Goal: Task Accomplishment & Management: Complete application form

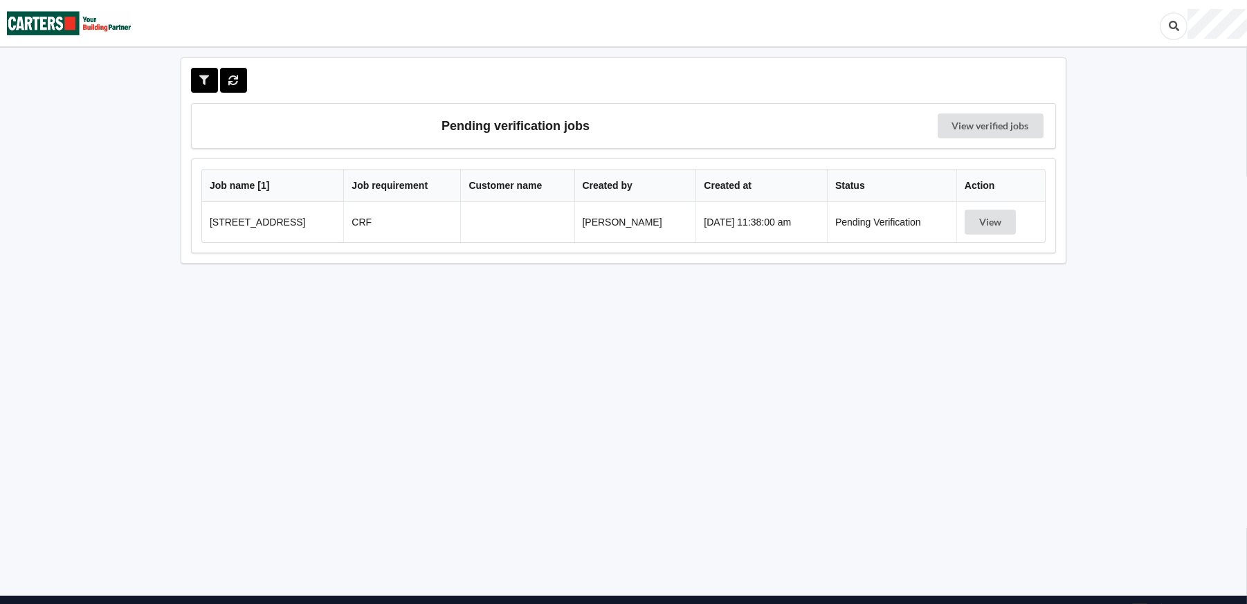
click at [448, 225] on td "CRF" at bounding box center [401, 222] width 117 height 40
click at [1008, 224] on button "View" at bounding box center [990, 222] width 51 height 25
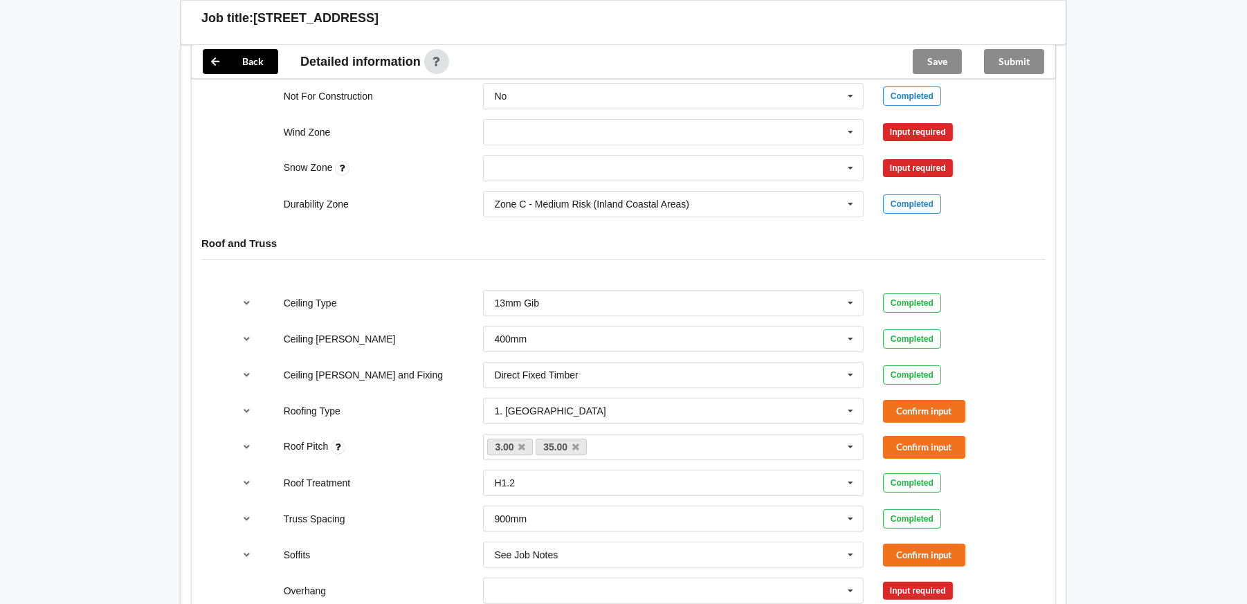
scroll to position [554, 0]
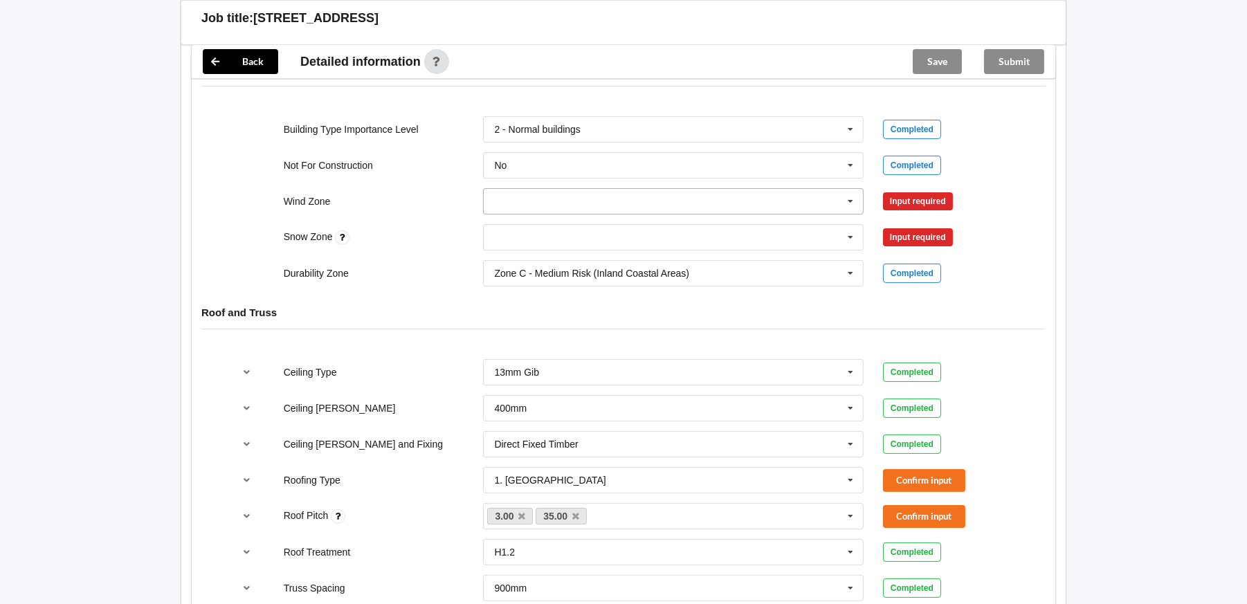
click at [506, 198] on input "text" at bounding box center [674, 201] width 379 height 25
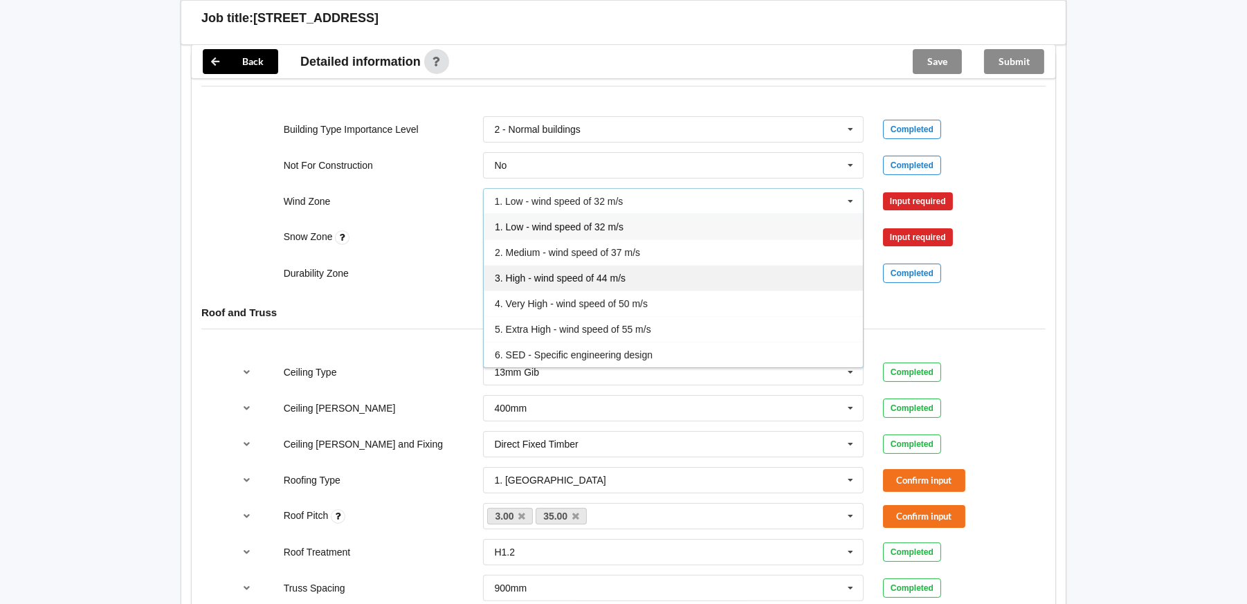
click at [542, 278] on span "3. High - wind speed of 44 m/s" at bounding box center [560, 278] width 131 height 11
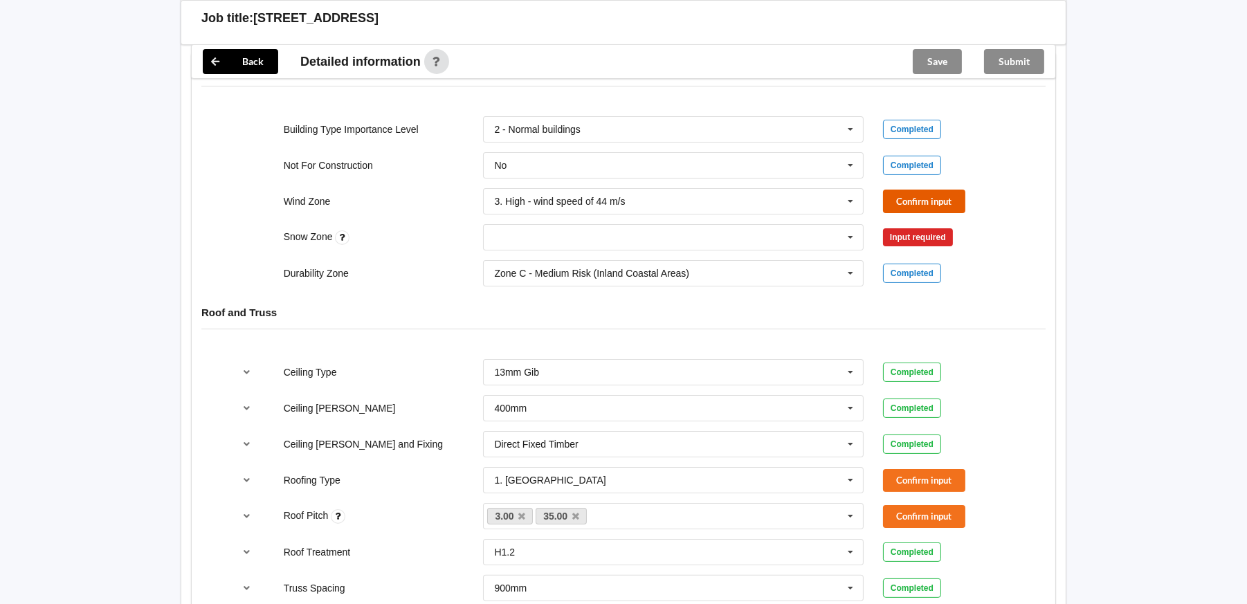
click at [949, 192] on button "Confirm input" at bounding box center [924, 201] width 82 height 23
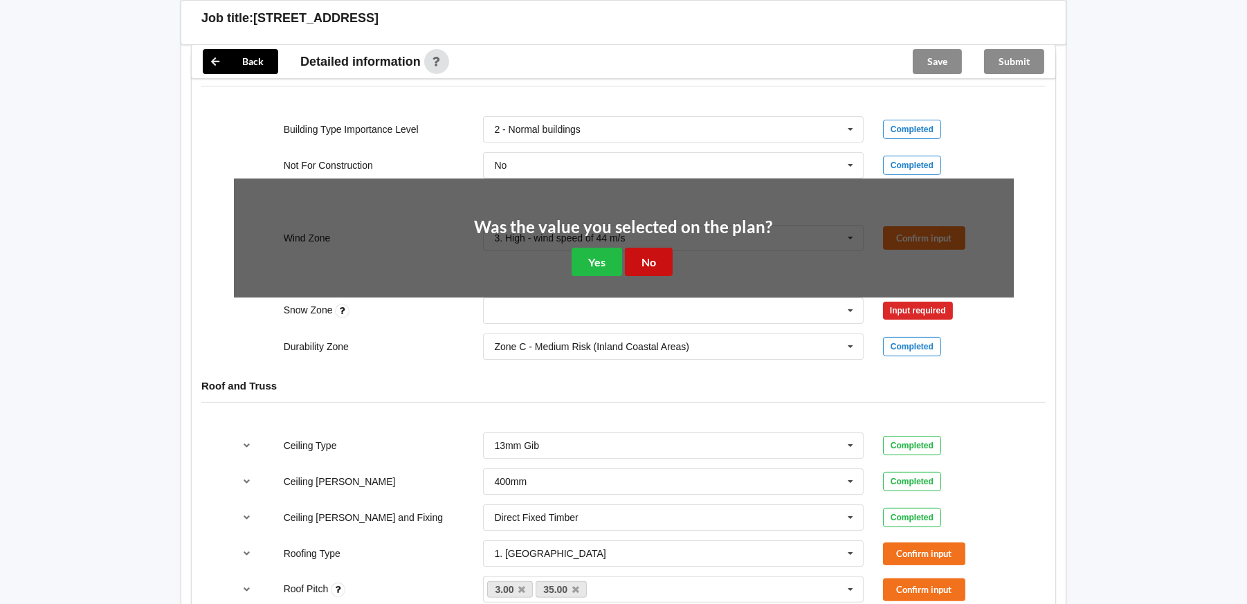
click at [651, 262] on button "No" at bounding box center [649, 262] width 48 height 28
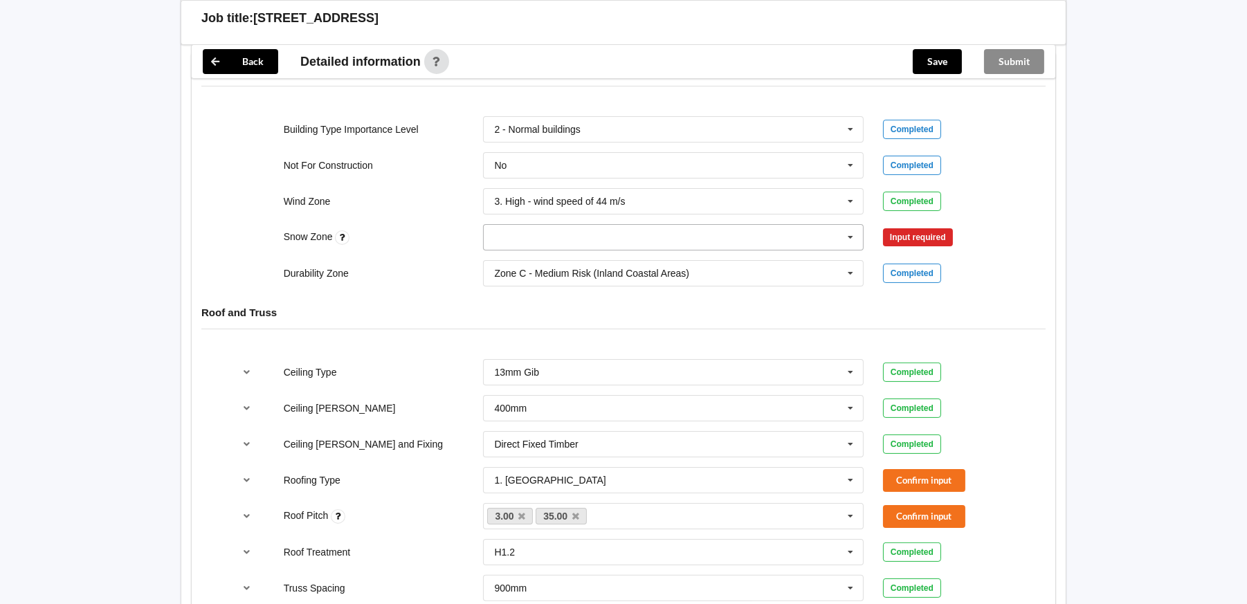
click at [561, 225] on input "text" at bounding box center [674, 237] width 379 height 25
click at [528, 260] on div "N0" at bounding box center [673, 263] width 379 height 26
click at [919, 235] on button "Confirm input" at bounding box center [924, 237] width 82 height 23
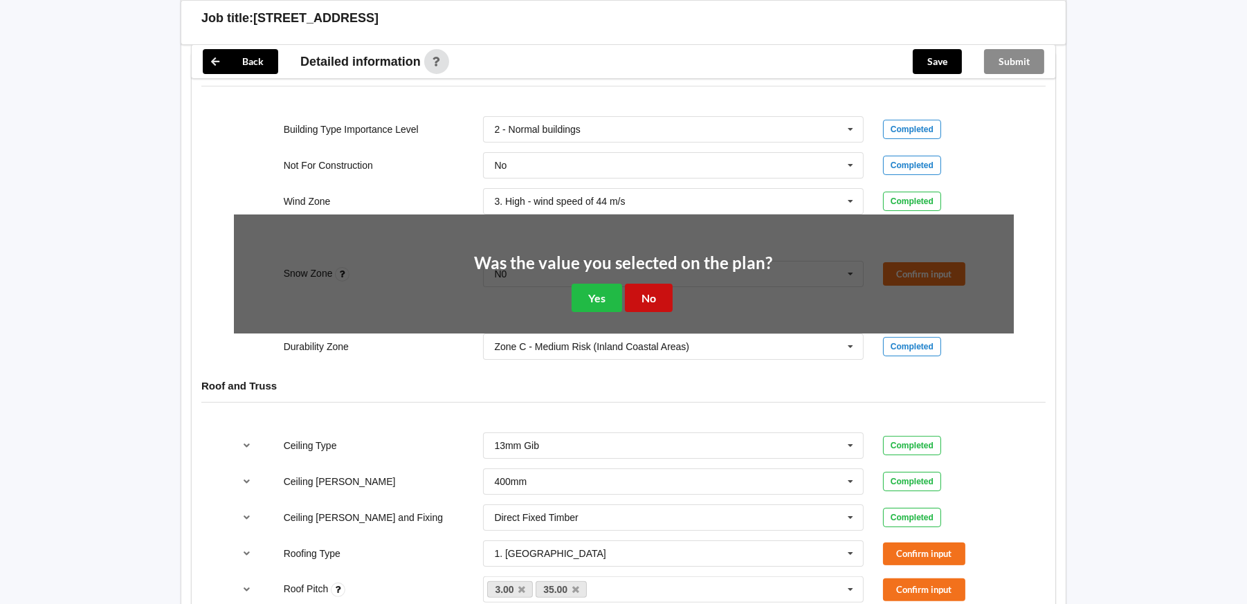
click at [640, 298] on button "No" at bounding box center [649, 298] width 48 height 28
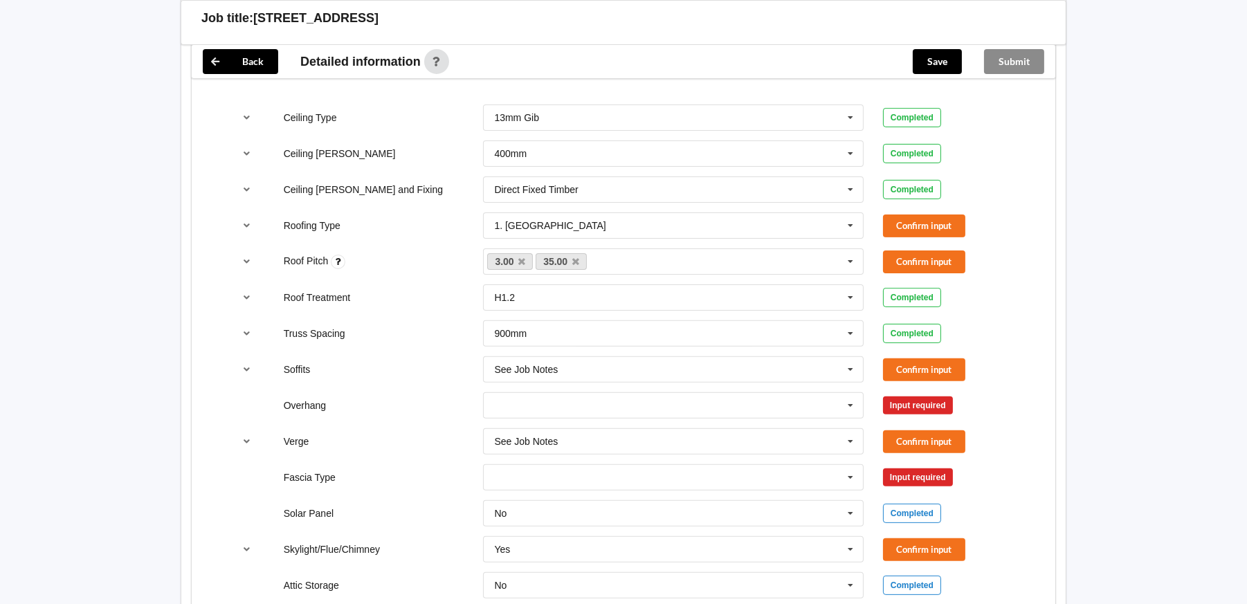
scroll to position [831, 0]
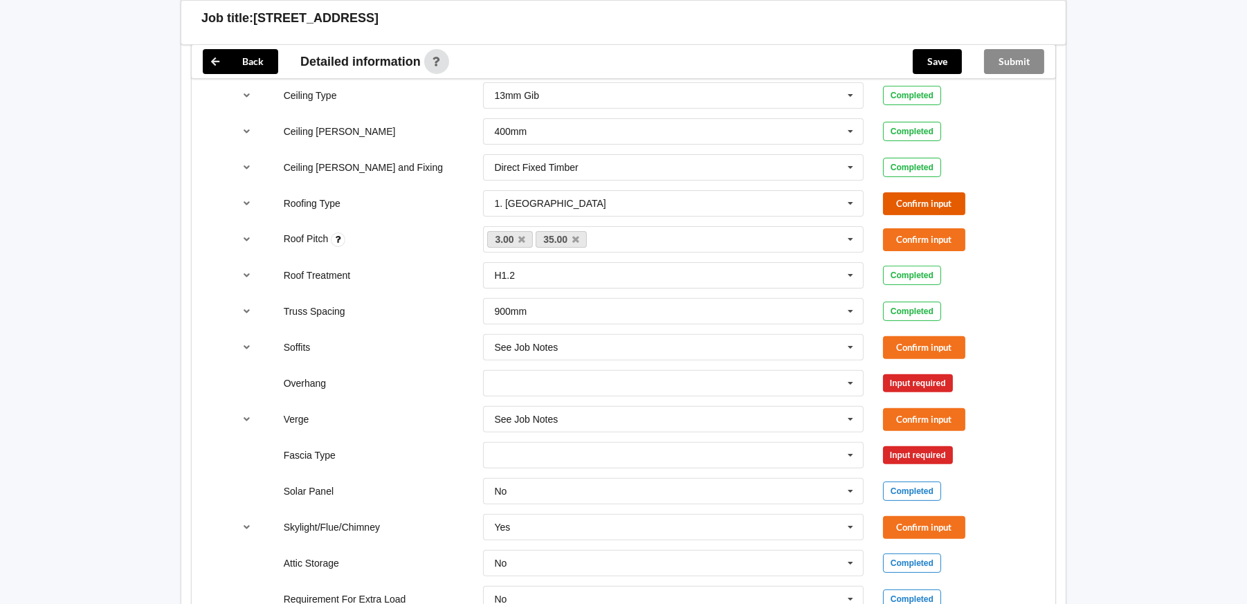
click at [925, 203] on button "Confirm input" at bounding box center [924, 203] width 82 height 23
click at [934, 237] on button "Confirm input" at bounding box center [924, 239] width 82 height 23
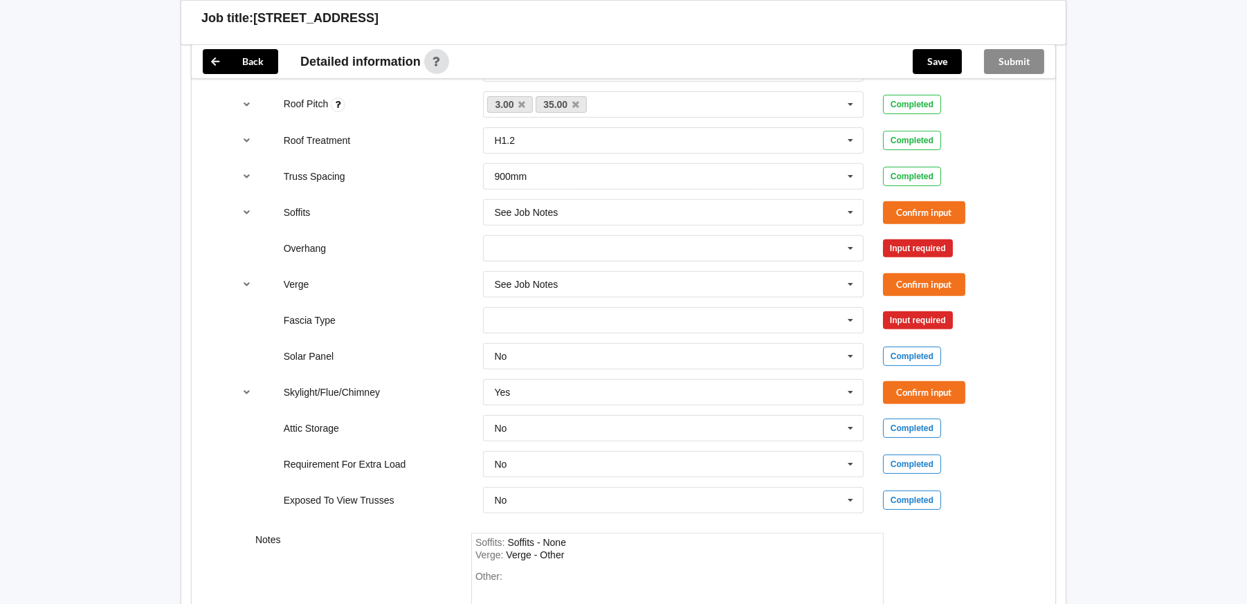
scroll to position [969, 0]
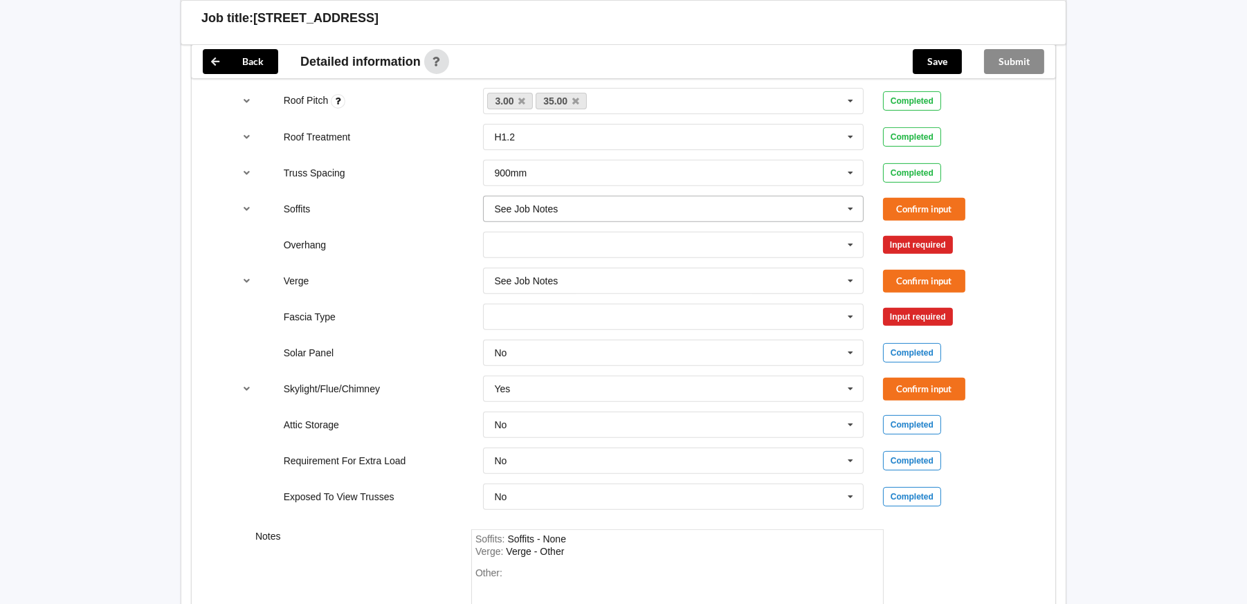
click at [850, 204] on icon at bounding box center [850, 210] width 21 height 26
click at [849, 208] on icon at bounding box center [850, 210] width 21 height 26
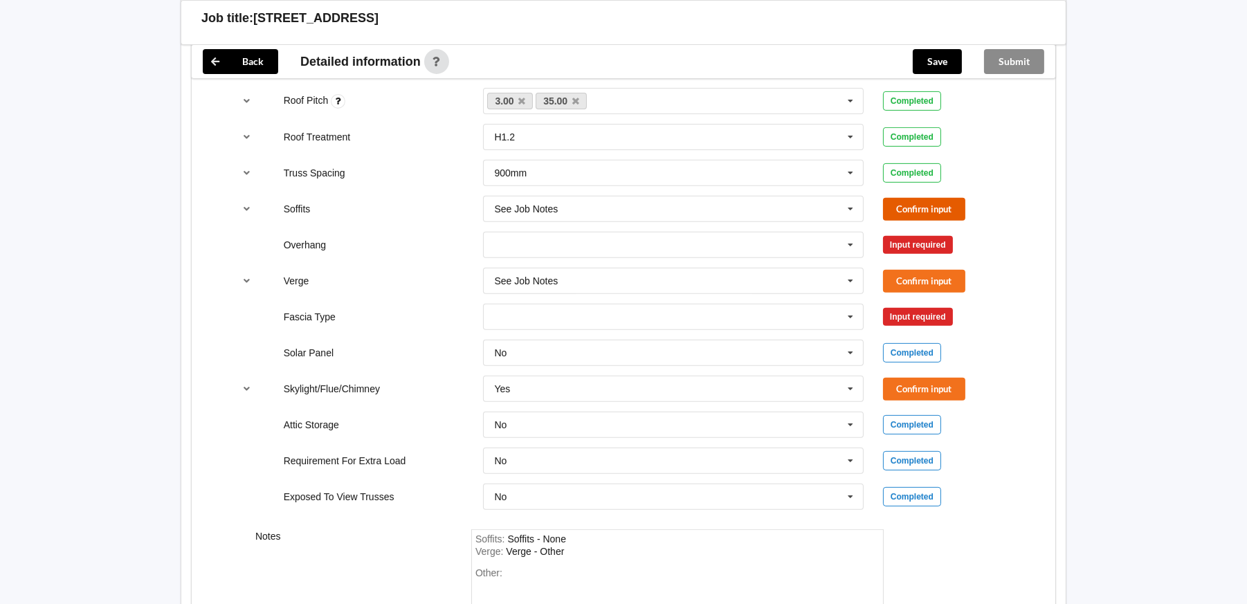
click at [906, 198] on button "Confirm input" at bounding box center [924, 209] width 82 height 23
click at [541, 243] on input "text" at bounding box center [674, 245] width 379 height 25
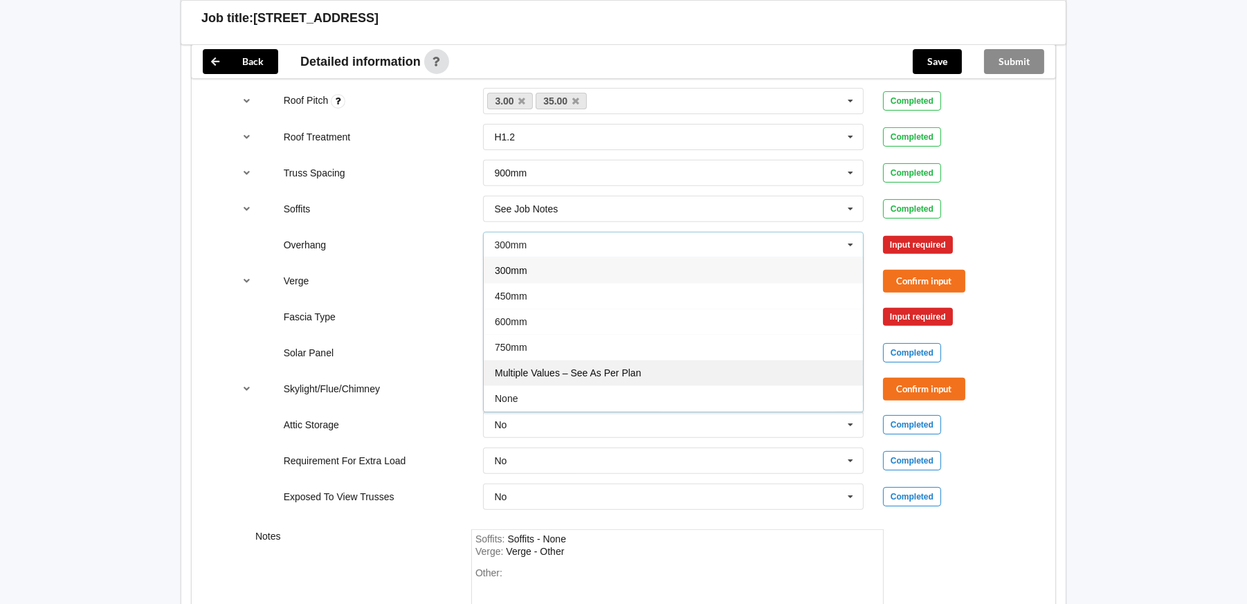
click at [587, 371] on span "Multiple Values – See As Per Plan" at bounding box center [568, 373] width 146 height 11
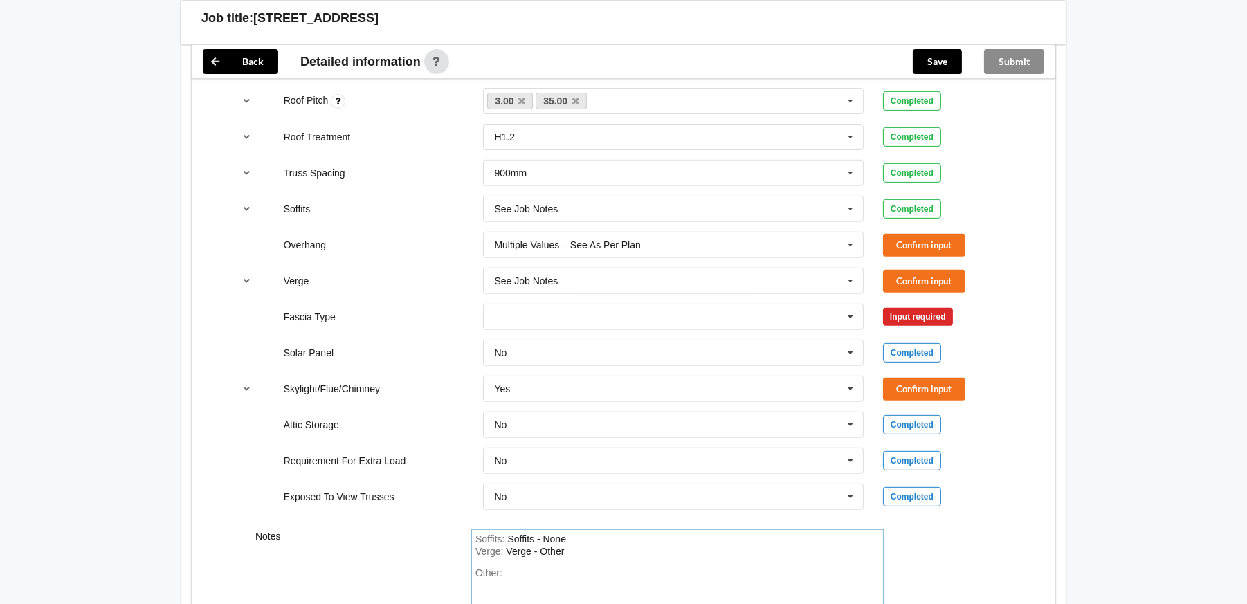
click at [577, 537] on div "Soffits : Soffits - None" at bounding box center [678, 540] width 404 height 12
click at [631, 555] on div "Verge : Verge - Other" at bounding box center [678, 552] width 404 height 12
click at [855, 246] on icon at bounding box center [850, 246] width 21 height 26
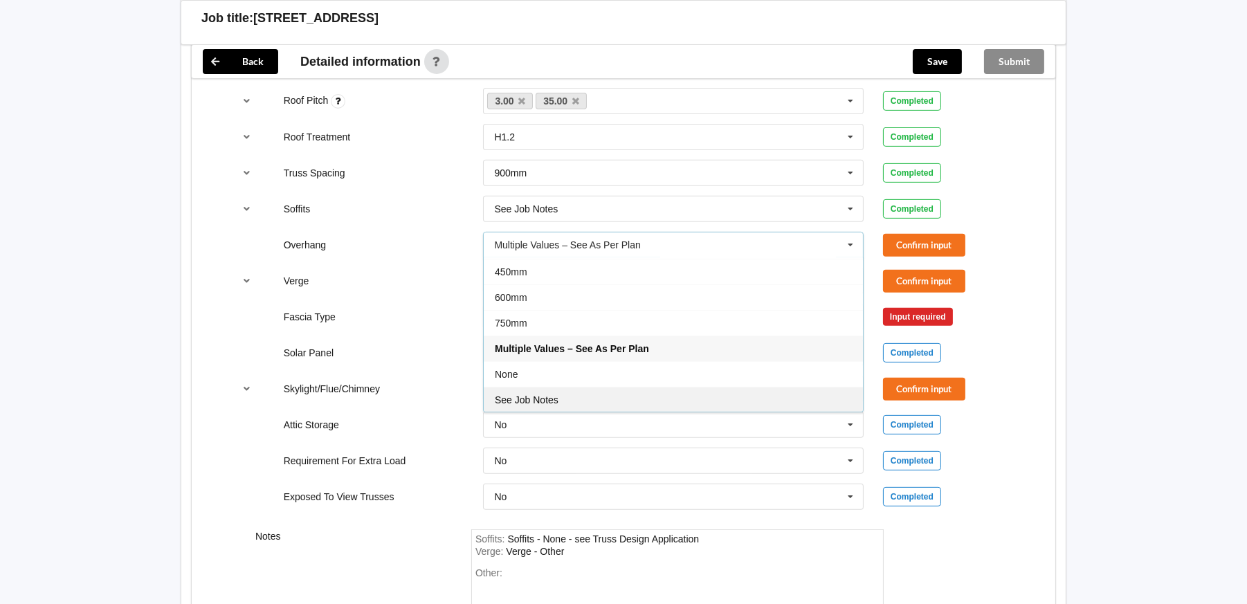
click at [615, 400] on div "See Job Notes" at bounding box center [673, 400] width 379 height 26
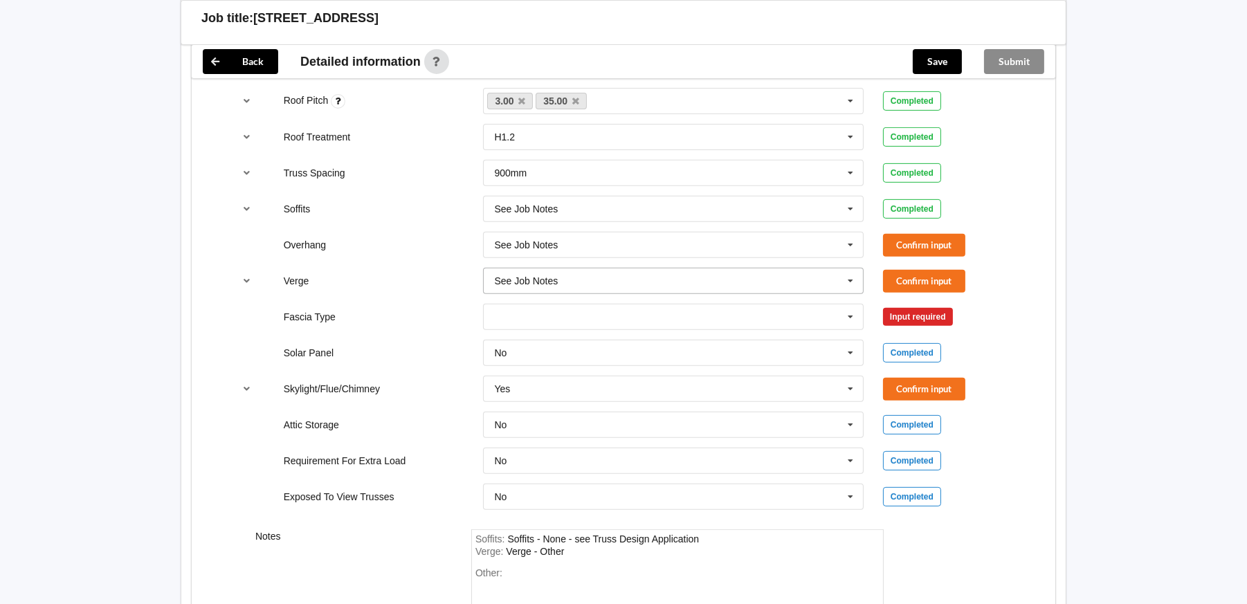
click at [850, 282] on icon at bounding box center [850, 282] width 21 height 26
click at [588, 552] on div "Verge : Verge - Other" at bounding box center [678, 552] width 404 height 12
click at [730, 536] on div "Soffits : Soffits - None - see Truss Design Application" at bounding box center [678, 540] width 404 height 12
click at [784, 536] on div "Soffits : Soffits - None - see Truss Design Application -" at bounding box center [678, 540] width 404 height 12
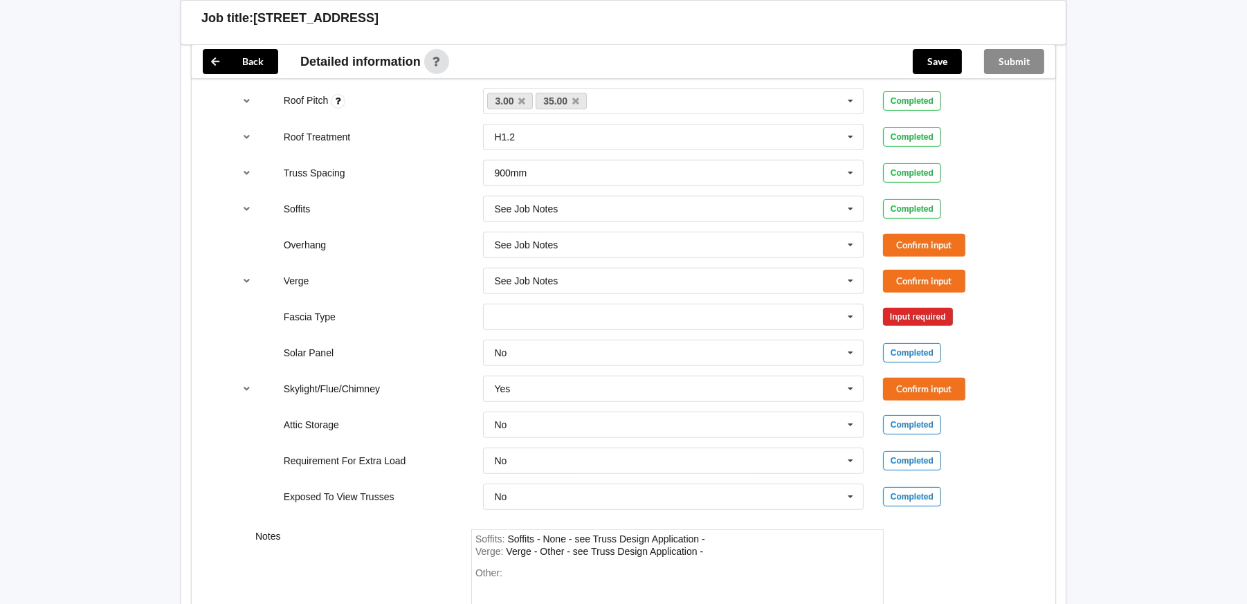
drag, startPoint x: 758, startPoint y: 541, endPoint x: 751, endPoint y: 538, distance: 7.7
click at [757, 541] on div "Soffits : Soffits - None - see Truss Design Application -" at bounding box center [678, 540] width 404 height 12
click at [733, 538] on div "Soffits : Soffits - None - see Truss Design Application -" at bounding box center [678, 540] width 404 height 12
click at [717, 536] on div "Soffits : Soffits - None - see Truss Design Application -" at bounding box center [678, 540] width 404 height 12
click at [708, 538] on div "Soffits : Soffits - None - see Truss Design Application -" at bounding box center [678, 540] width 404 height 12
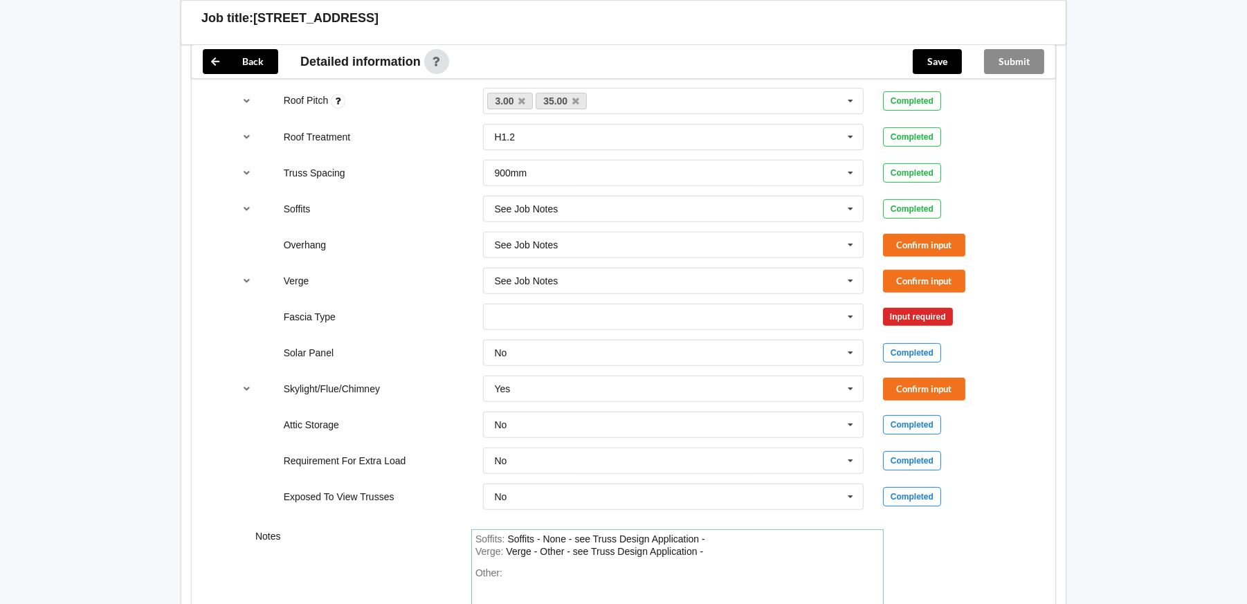
click at [705, 536] on div "Soffits - None - see Truss Design Application -" at bounding box center [605, 539] width 197 height 11
click at [701, 547] on div "Verge - Other - see Truss Design Application -" at bounding box center [604, 551] width 197 height 11
click at [916, 247] on button "Confirm input" at bounding box center [924, 245] width 82 height 23
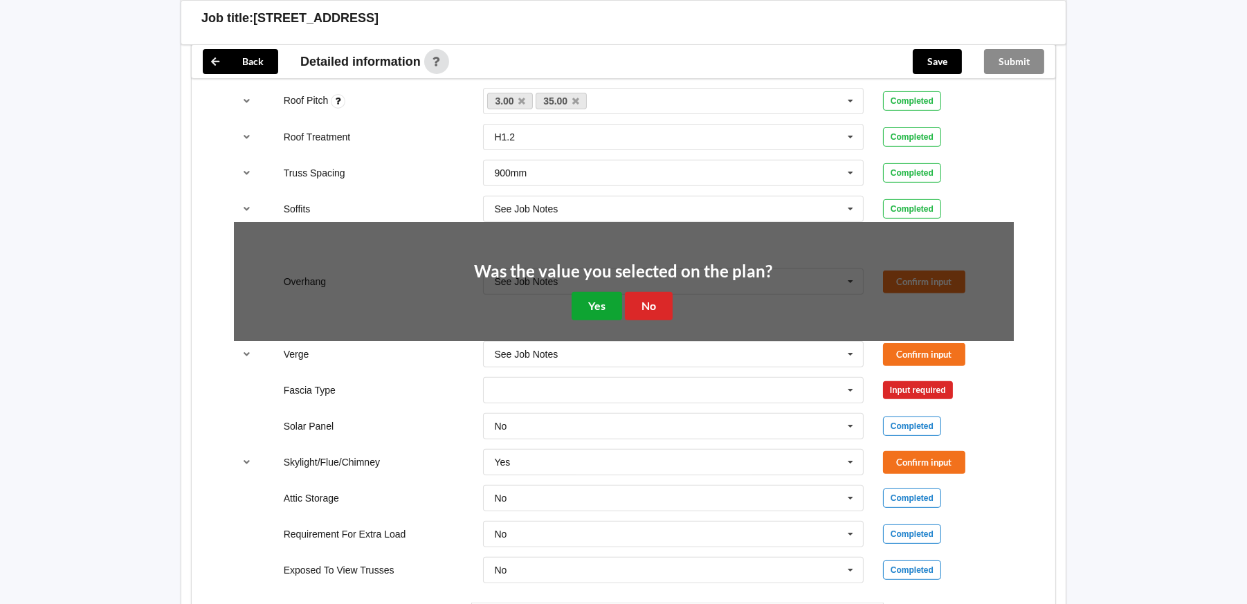
click at [603, 304] on button "Yes" at bounding box center [597, 306] width 51 height 28
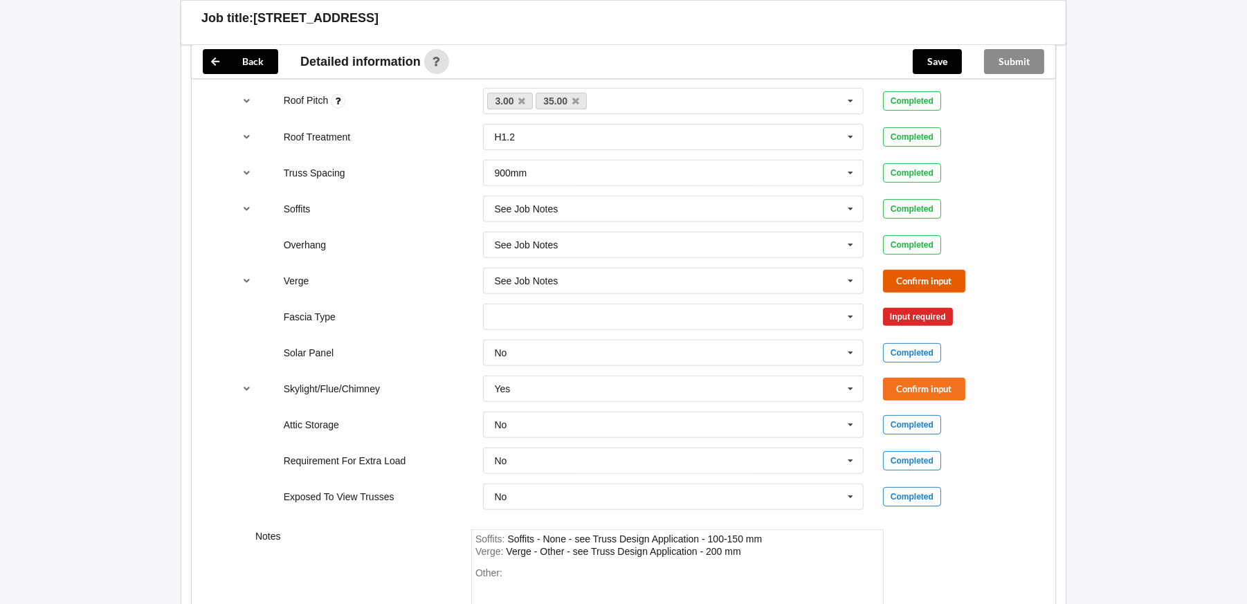
click at [916, 280] on button "Confirm input" at bounding box center [924, 281] width 82 height 23
click at [852, 316] on icon at bounding box center [850, 318] width 21 height 26
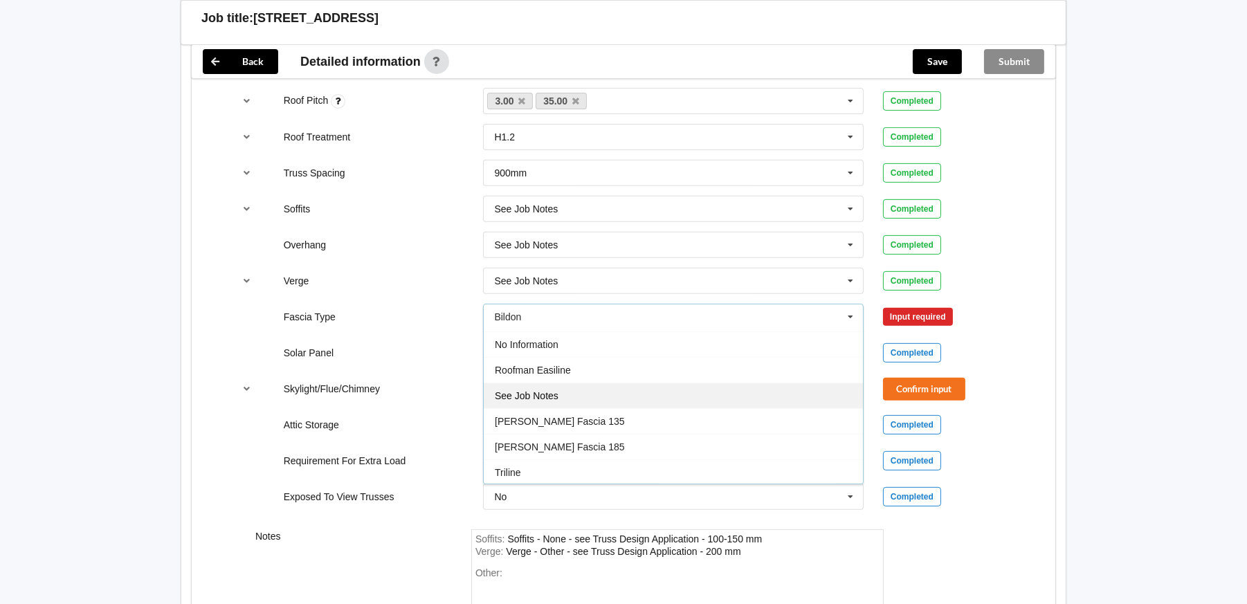
click at [644, 403] on div "See Job Notes" at bounding box center [673, 396] width 379 height 26
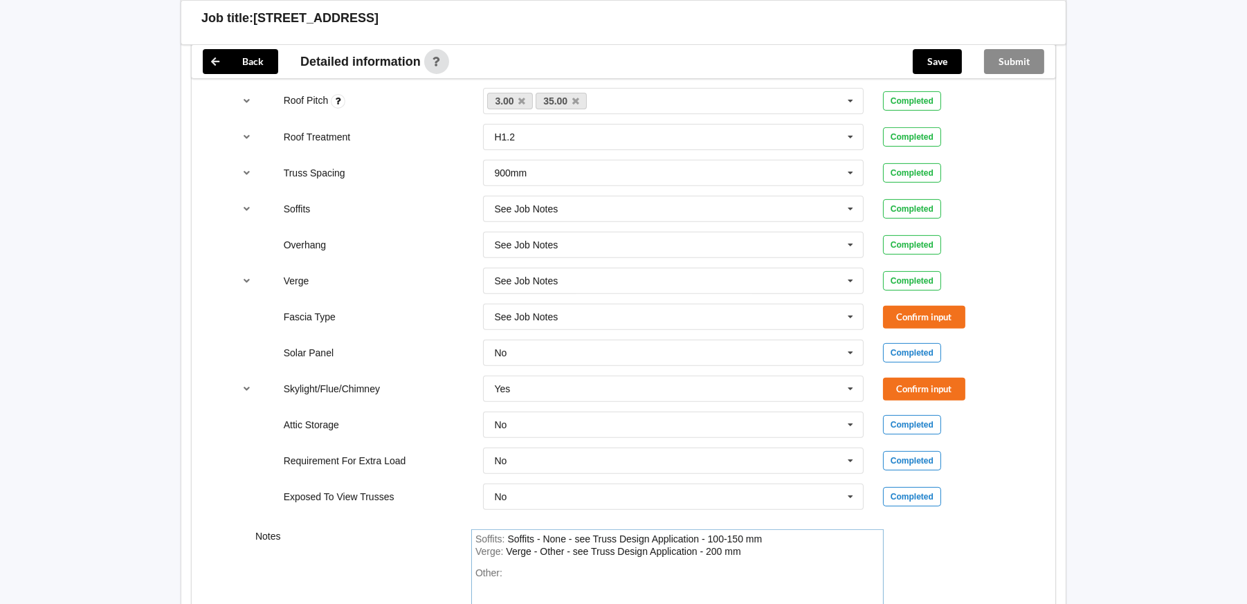
click at [533, 557] on div "Soffits : Soffits - None - see Truss Design Application - 100-150 mm Verge : Ve…" at bounding box center [677, 599] width 413 height 139
click at [780, 553] on div "Verge : Verge - Other - see Truss Design Application - 200 mm" at bounding box center [678, 552] width 404 height 12
click at [934, 317] on button "Confirm input" at bounding box center [924, 317] width 82 height 23
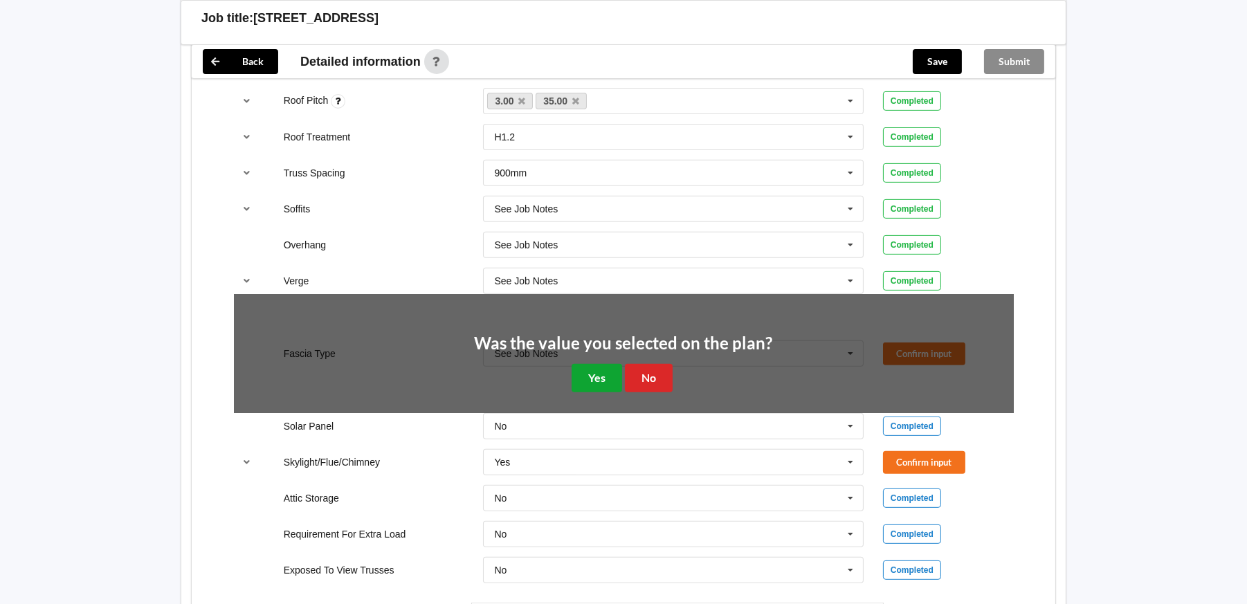
click at [599, 379] on button "Yes" at bounding box center [597, 378] width 51 height 28
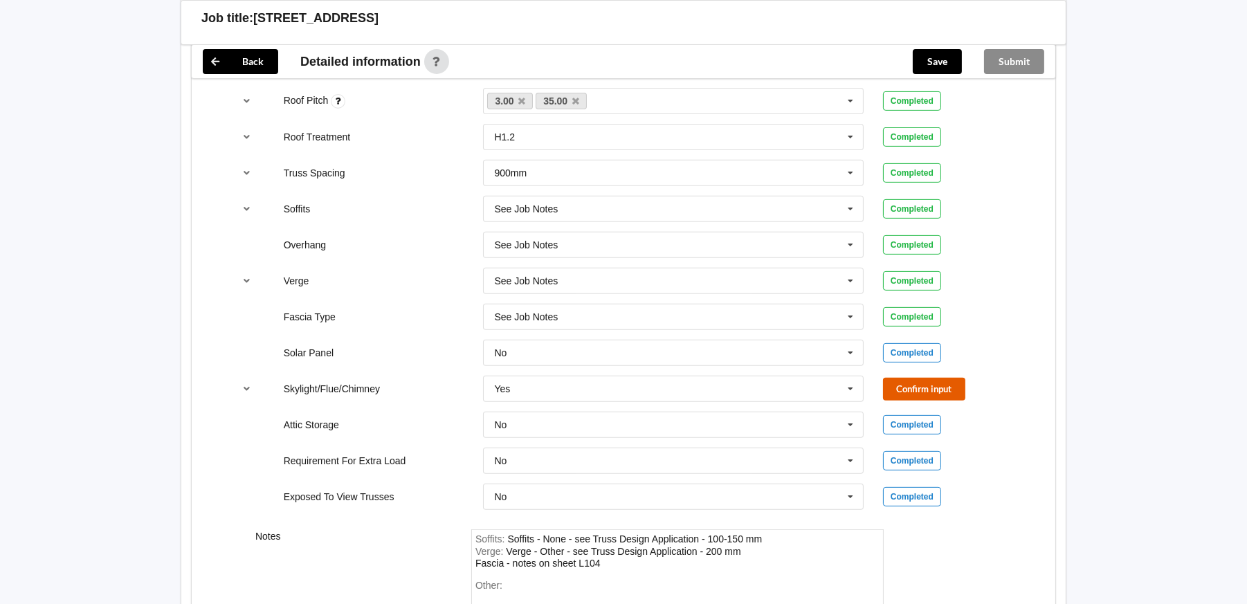
click at [941, 378] on button "Confirm input" at bounding box center [924, 389] width 82 height 23
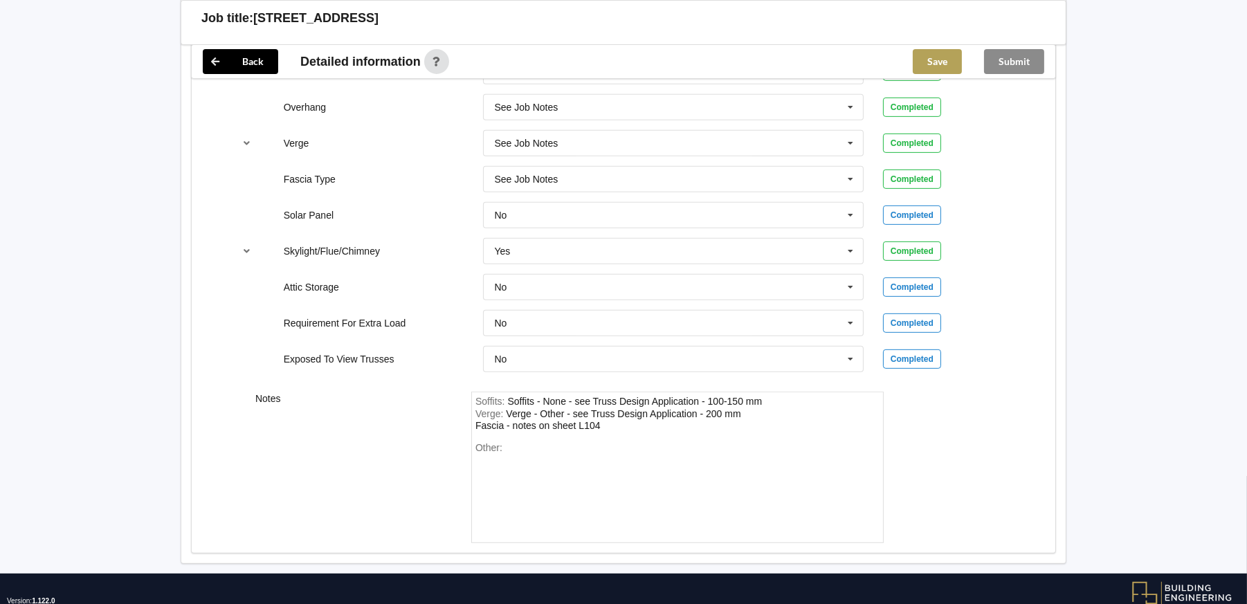
click at [941, 59] on button "Save" at bounding box center [937, 61] width 49 height 25
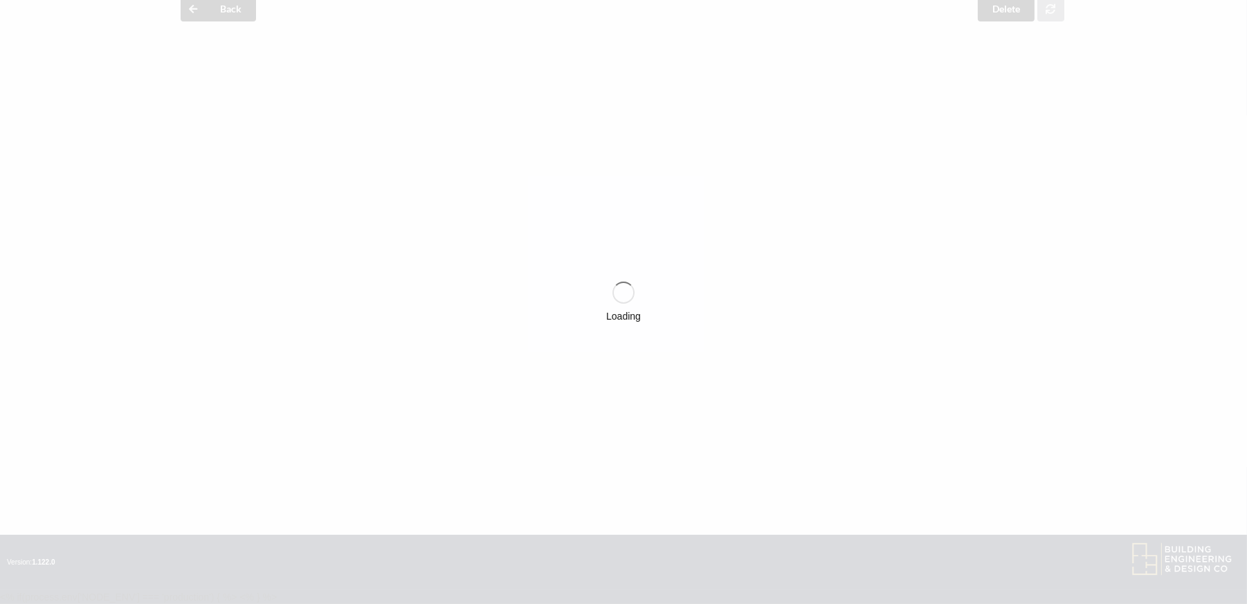
scroll to position [60, 0]
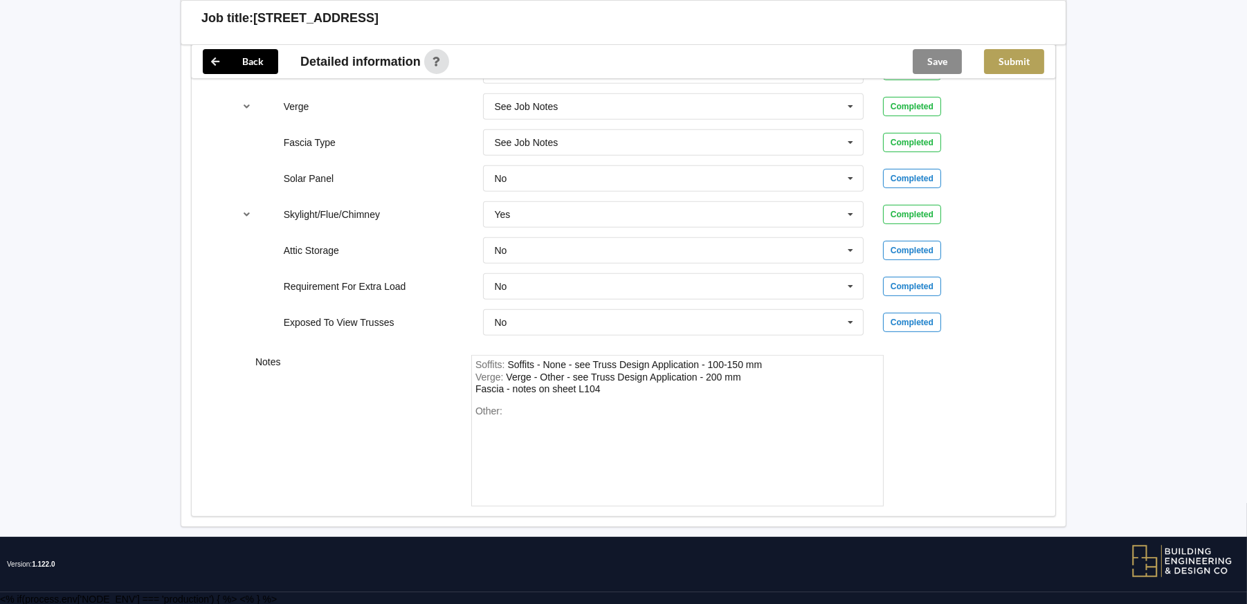
click at [1041, 52] on button "Submit" at bounding box center [1014, 61] width 60 height 25
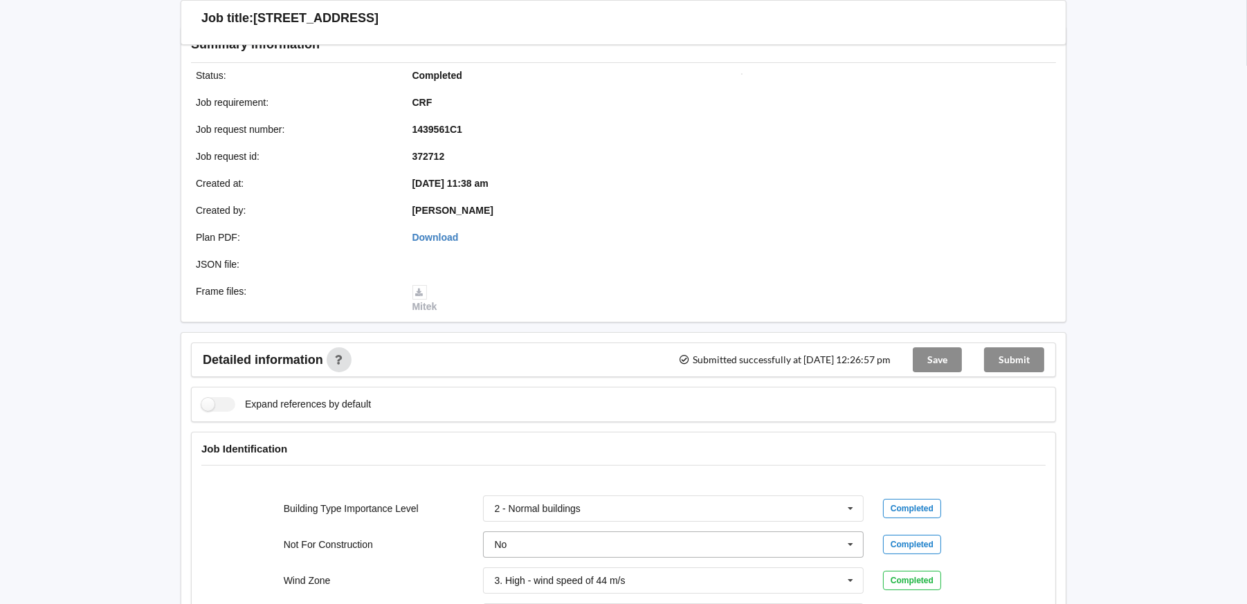
scroll to position [0, 0]
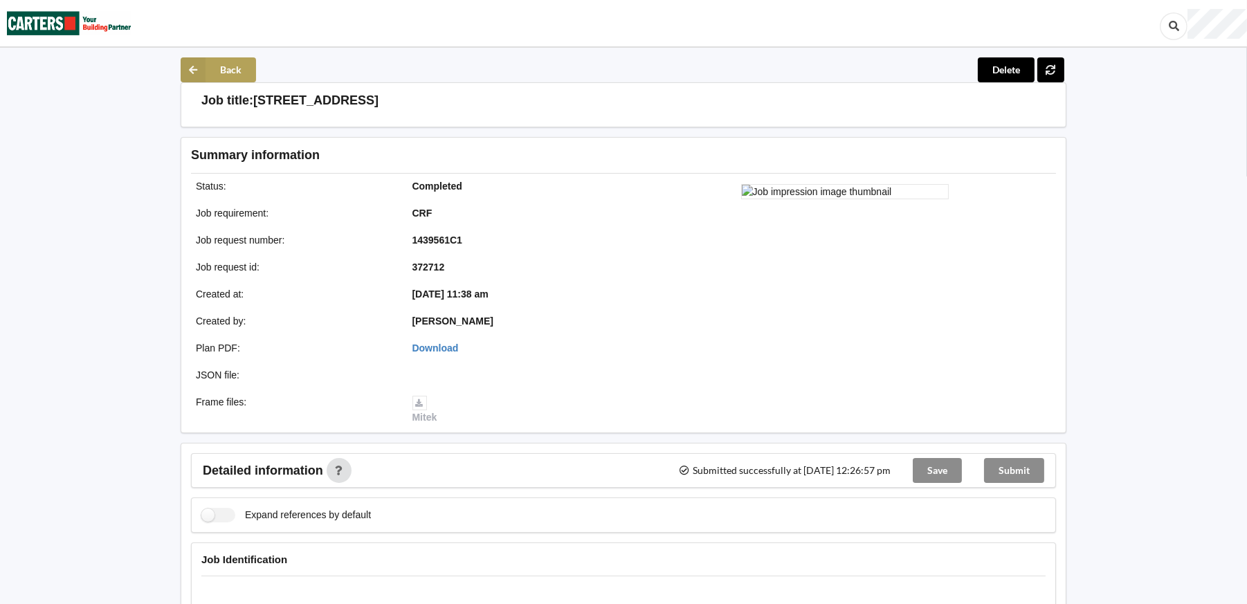
click at [191, 68] on icon at bounding box center [193, 69] width 25 height 25
